Goal: Task Accomplishment & Management: Manage account settings

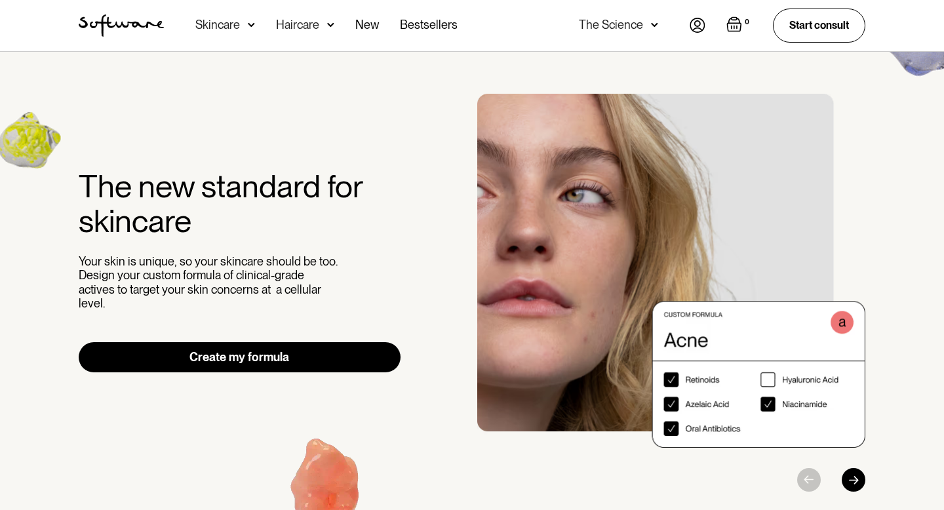
click at [697, 23] on img at bounding box center [698, 25] width 16 height 15
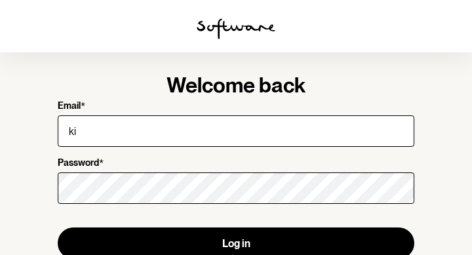
type input "kirstenmrobertson@gmail.com"
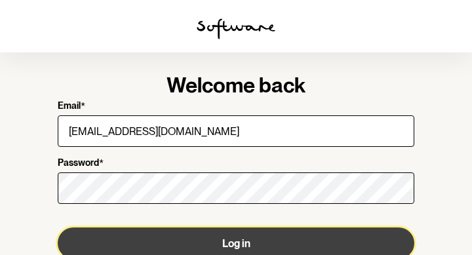
click at [235, 248] on button "Log in" at bounding box center [236, 242] width 357 height 31
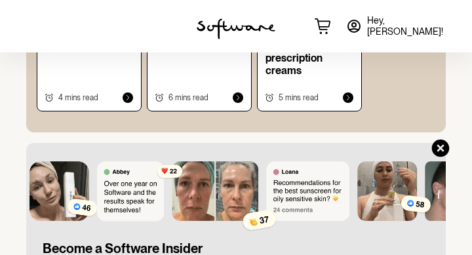
scroll to position [1025, 0]
